Goal: Book appointment/travel/reservation

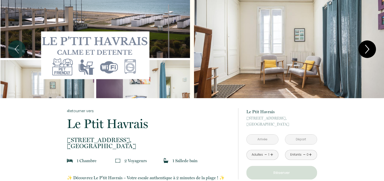
click at [365, 49] on icon "Next" at bounding box center [367, 49] width 11 height 15
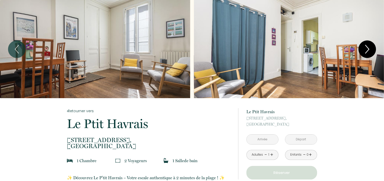
click at [365, 49] on icon "Next" at bounding box center [367, 49] width 11 height 15
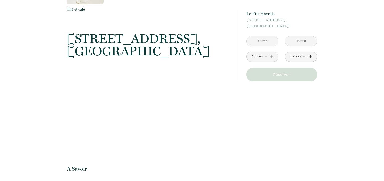
scroll to position [552, 0]
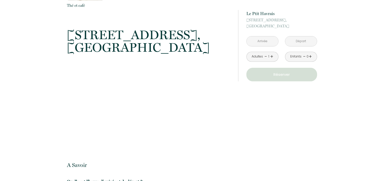
click at [266, 41] on input "text" at bounding box center [263, 41] width 32 height 10
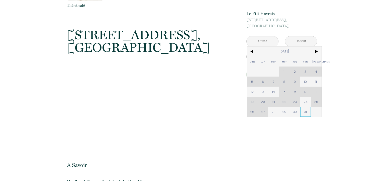
click at [305, 111] on span "31" at bounding box center [305, 112] width 11 height 10
type input "[DATE]"
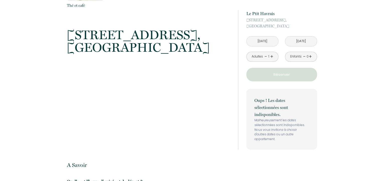
click at [296, 43] on input "[DATE]" at bounding box center [301, 41] width 32 height 10
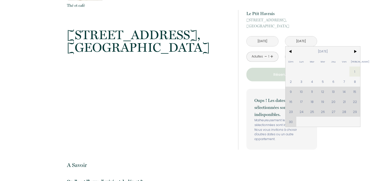
click at [301, 42] on input "[DATE]" at bounding box center [301, 41] width 32 height 10
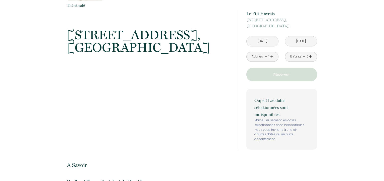
click at [301, 42] on input "[DATE]" at bounding box center [301, 41] width 32 height 10
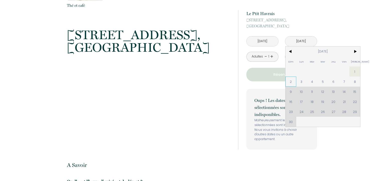
click at [291, 82] on span "2" at bounding box center [291, 81] width 11 height 10
type input "[DATE]"
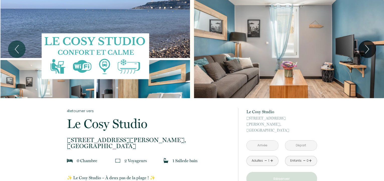
click at [265, 140] on input "text" at bounding box center [263, 145] width 32 height 10
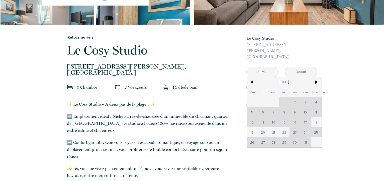
scroll to position [75, 0]
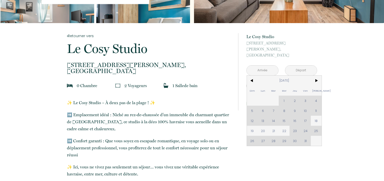
click at [306, 135] on div "Dim Lun Mar Mer Jeu Ven Sam 1 2 3 4 5 6 7 8 9 10 11 12 13 14 15 16 17 18 19 20 …" at bounding box center [284, 110] width 75 height 70
click at [305, 136] on div "Dim Lun Mar Mer Jeu Ven Sam 1 2 3 4 5 6 7 8 9 10 11 12 13 14 15 16 17 18 19 20 …" at bounding box center [284, 110] width 75 height 70
click at [306, 135] on div "Dim Lun Mar Mer Jeu Ven Sam 1 2 3 4 5 6 7 8 9 10 11 12 13 14 15 16 17 18 19 20 …" at bounding box center [284, 110] width 75 height 70
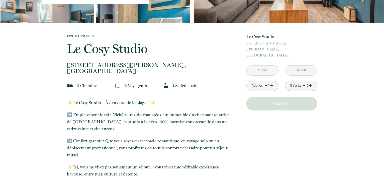
drag, startPoint x: 379, startPoint y: 55, endPoint x: 373, endPoint y: 58, distance: 5.8
click at [263, 65] on input "text" at bounding box center [263, 70] width 32 height 10
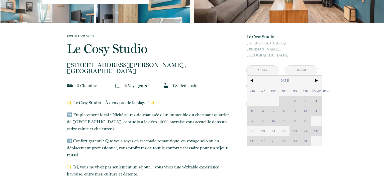
click at [305, 135] on div "Dim Lun Mar Mer Jeu Ven Sam 1 2 3 4 5 6 7 8 9 10 11 12 13 14 15 16 17 18 19 20 …" at bounding box center [284, 110] width 75 height 70
click at [294, 125] on div "Dim Lun Mar Mer Jeu Ven Sam 1 2 3 4 5 6 7 8 9 10 11 12 13 14 15 16 17 18 19 20 …" at bounding box center [284, 110] width 75 height 70
click at [284, 126] on span "22" at bounding box center [284, 131] width 11 height 10
type input "Mer 22 Oct 2025"
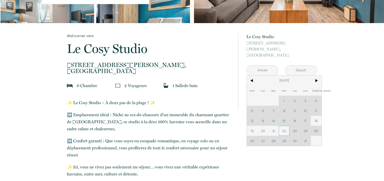
type input "Jeu 23 Oct 2025"
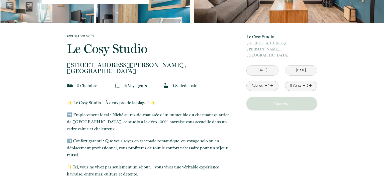
click at [267, 65] on input "Mer 22 Oct 2025" at bounding box center [263, 70] width 32 height 10
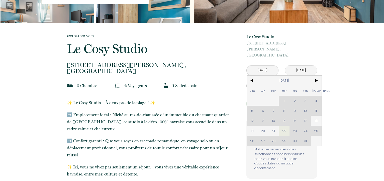
click at [305, 135] on div "Dim Lun Mar Mer Jeu Ven Sam 1 2 3 4 5 6 7 8 9 10 11 12 13 14 15 16 17 18 19 20 …" at bounding box center [284, 110] width 75 height 70
click at [316, 75] on span ">" at bounding box center [316, 80] width 11 height 10
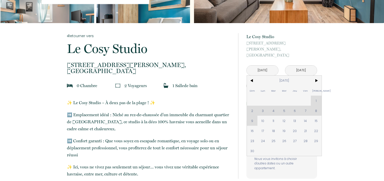
click at [317, 95] on div "Dim Lun Mar Mer Jeu Ven Sam 1 2 3 4 5 6 7 8 9 10 11 12 13 14 15 16 17 18 19 20 …" at bounding box center [284, 115] width 75 height 80
click at [316, 105] on div "Dim Lun Mar Mer Jeu Ven Sam 1 2 3 4 5 6 7 8 9 10 11 12 13 14 15 16 17 18 19 20 …" at bounding box center [284, 115] width 75 height 80
